Goal: Transaction & Acquisition: Purchase product/service

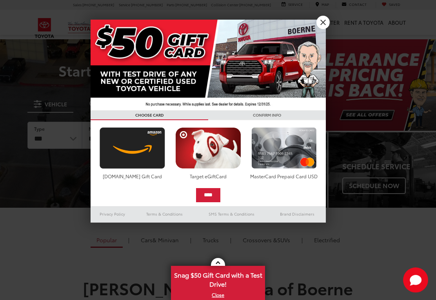
click at [320, 26] on link "X" at bounding box center [322, 22] width 13 height 13
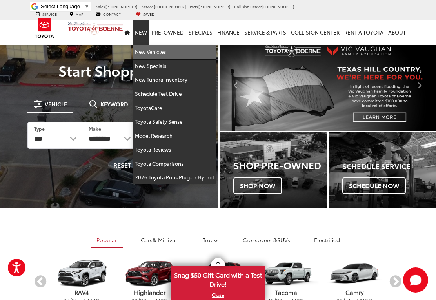
click at [169, 49] on link "New Vehicles" at bounding box center [175, 52] width 84 height 14
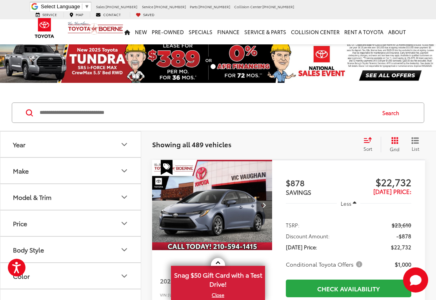
scroll to position [17, 0]
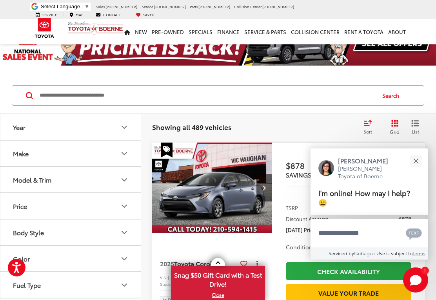
click at [127, 154] on icon "Make" at bounding box center [124, 153] width 9 height 9
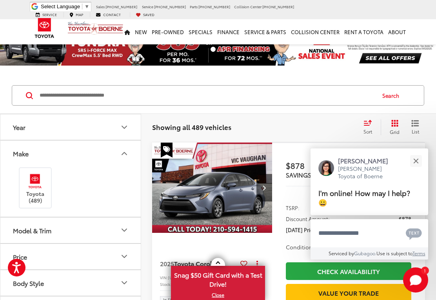
click at [130, 228] on button "Model & Trim" at bounding box center [70, 229] width 141 height 25
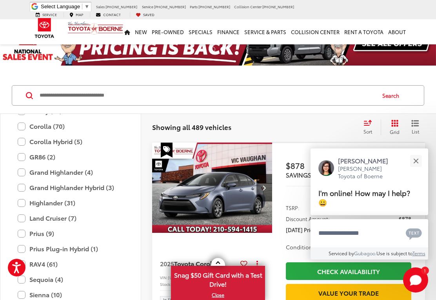
scroll to position [193, 0]
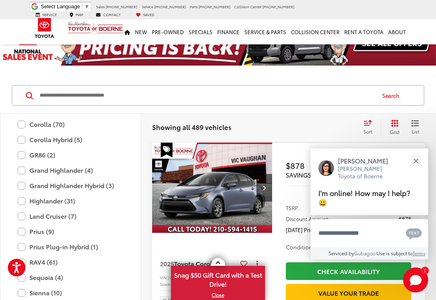
click at [68, 216] on label "Land Cruiser (7)" at bounding box center [71, 216] width 106 height 14
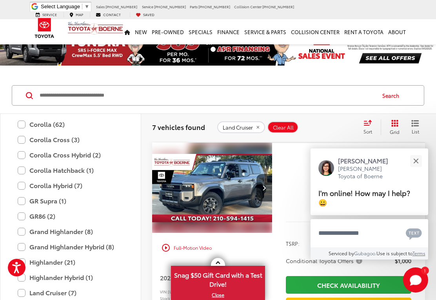
click at [416, 163] on div "Close" at bounding box center [415, 160] width 5 height 5
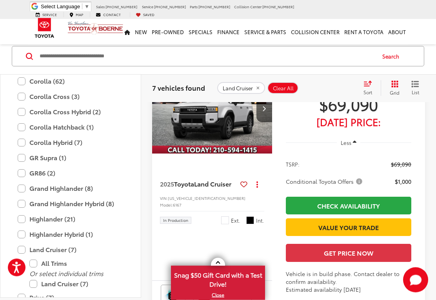
scroll to position [368, 0]
click at [236, 154] on img "2025 Toyota Land Cruiser Land Cruiser 0" at bounding box center [212, 108] width 121 height 91
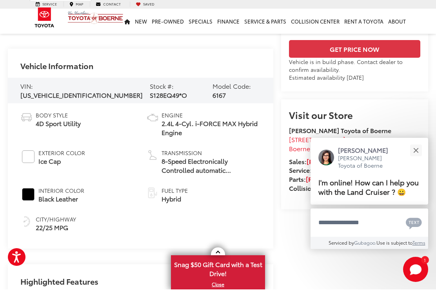
scroll to position [218, 0]
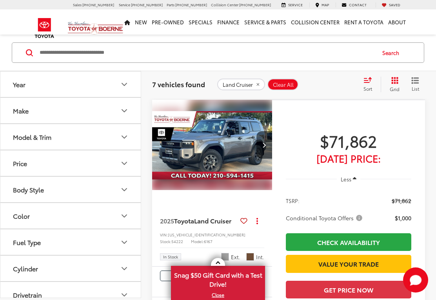
scroll to position [60, 0]
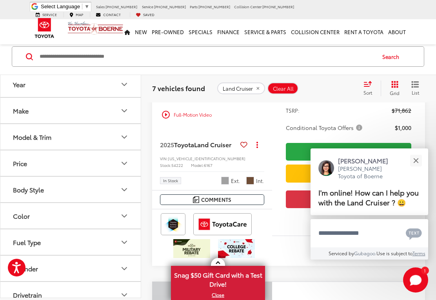
click at [416, 167] on button "Close" at bounding box center [415, 160] width 17 height 17
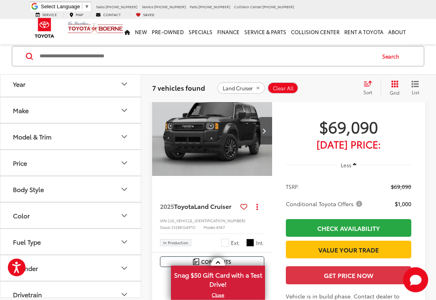
scroll to position [343, 0]
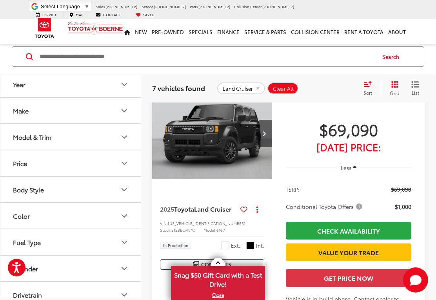
click at [230, 179] on img "2025 Toyota Land Cruiser Land Cruiser 0" at bounding box center [212, 133] width 121 height 91
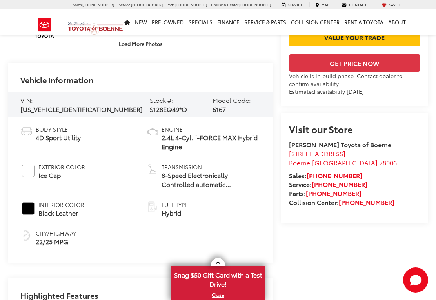
scroll to position [208, 0]
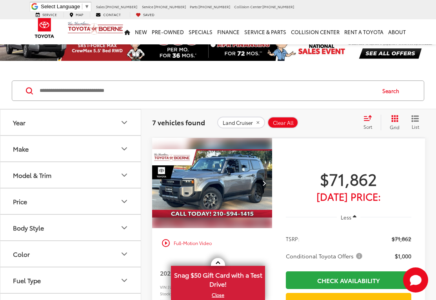
scroll to position [200, 0]
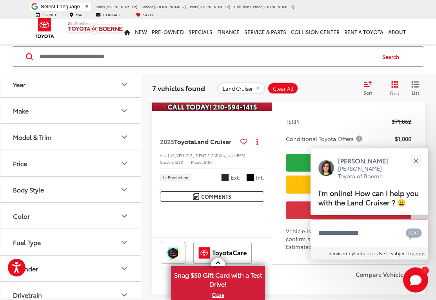
scroll to position [990, 0]
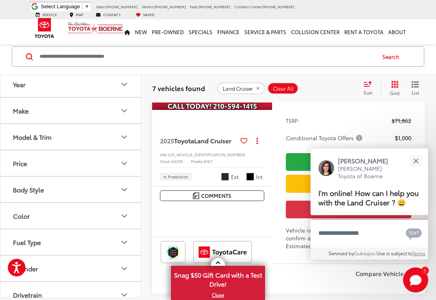
click at [419, 159] on button "Close" at bounding box center [415, 160] width 17 height 17
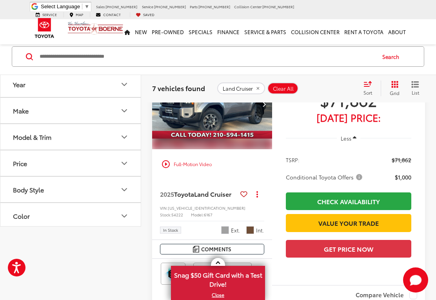
scroll to position [0, 0]
